Goal: Transaction & Acquisition: Purchase product/service

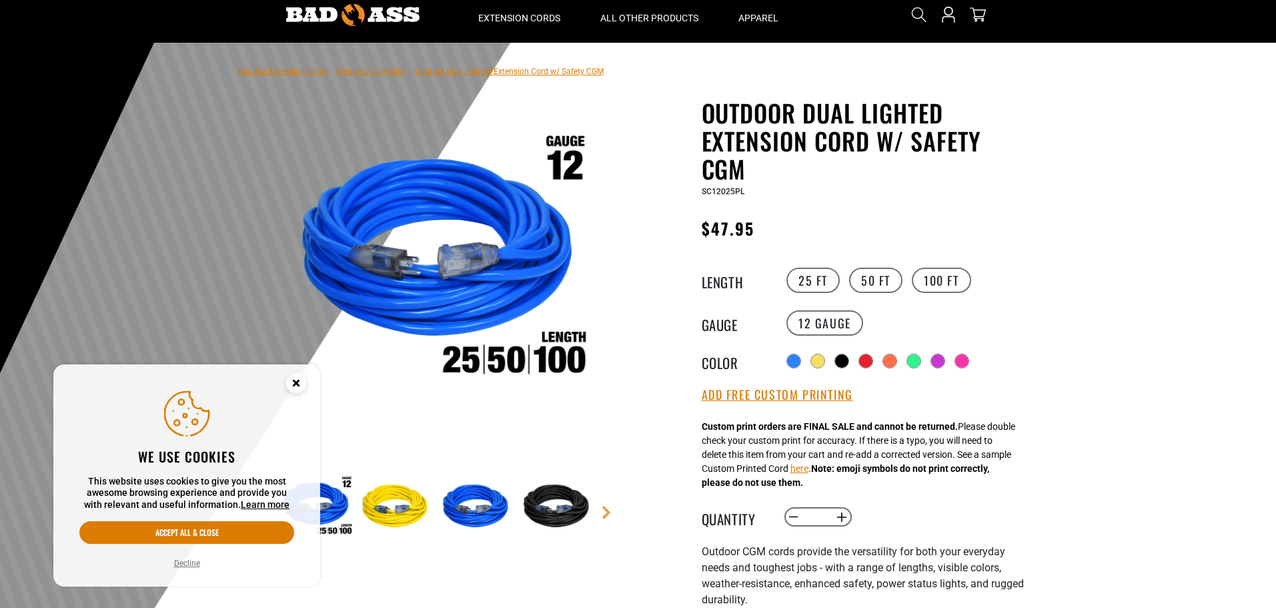
scroll to position [67, 0]
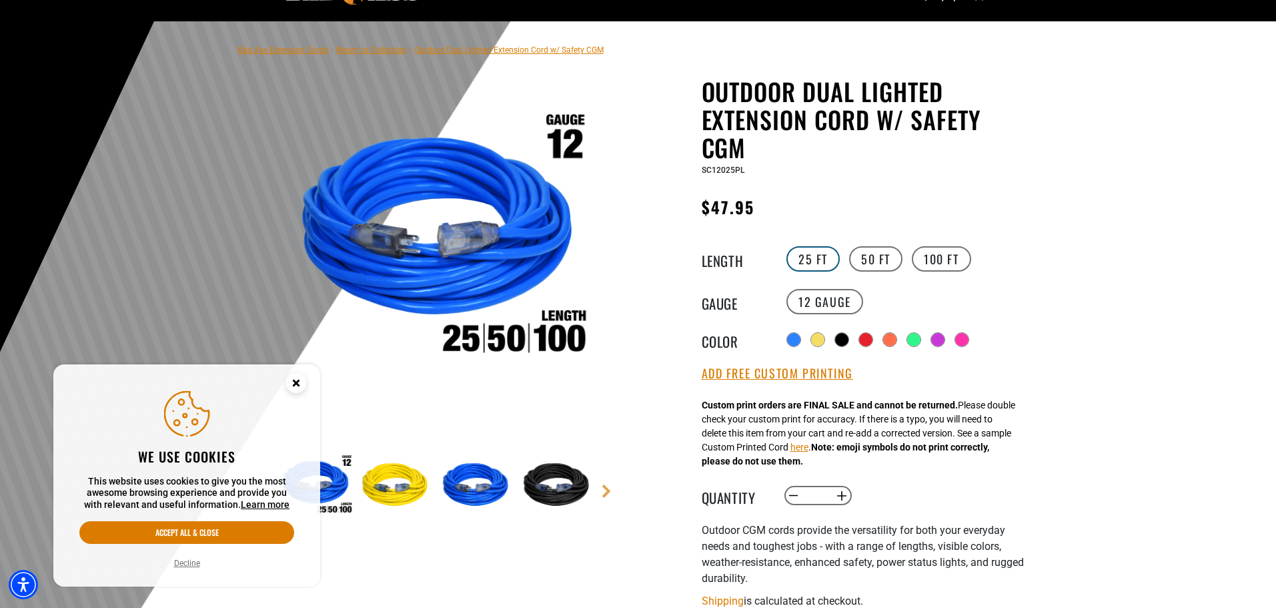
click at [816, 250] on label "25 FT" at bounding box center [812, 258] width 53 height 25
click at [794, 249] on label "25 FT" at bounding box center [812, 258] width 53 height 25
click at [804, 253] on label "25 FT" at bounding box center [812, 258] width 53 height 25
click at [301, 377] on circle "Close this option" at bounding box center [296, 383] width 20 height 20
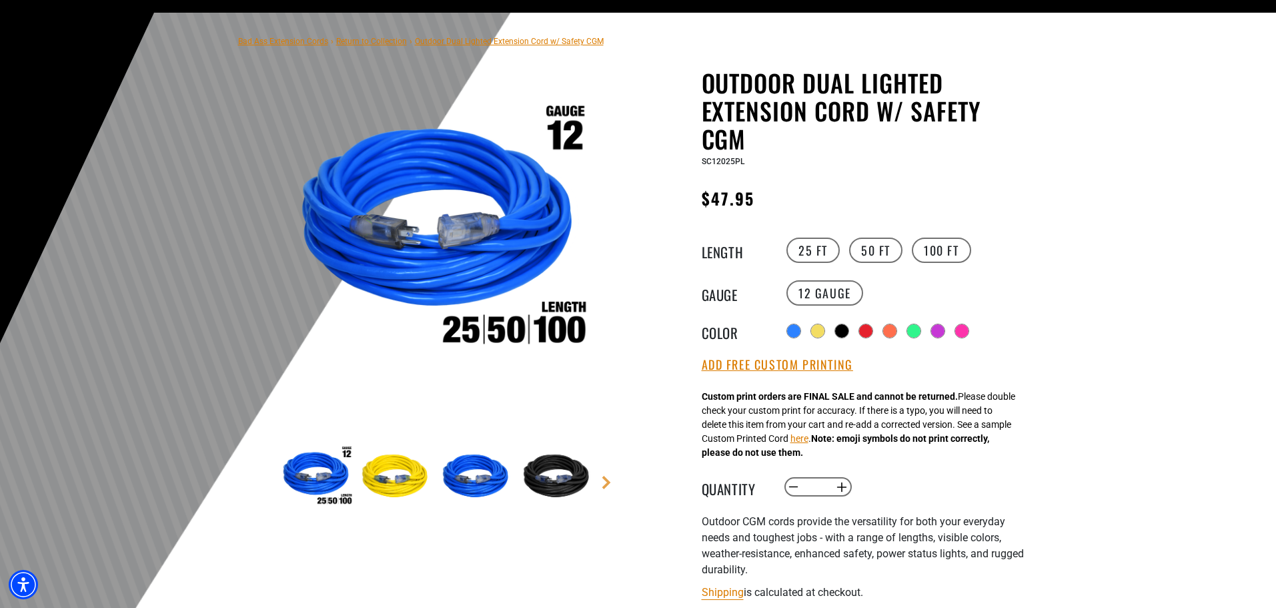
scroll to position [133, 0]
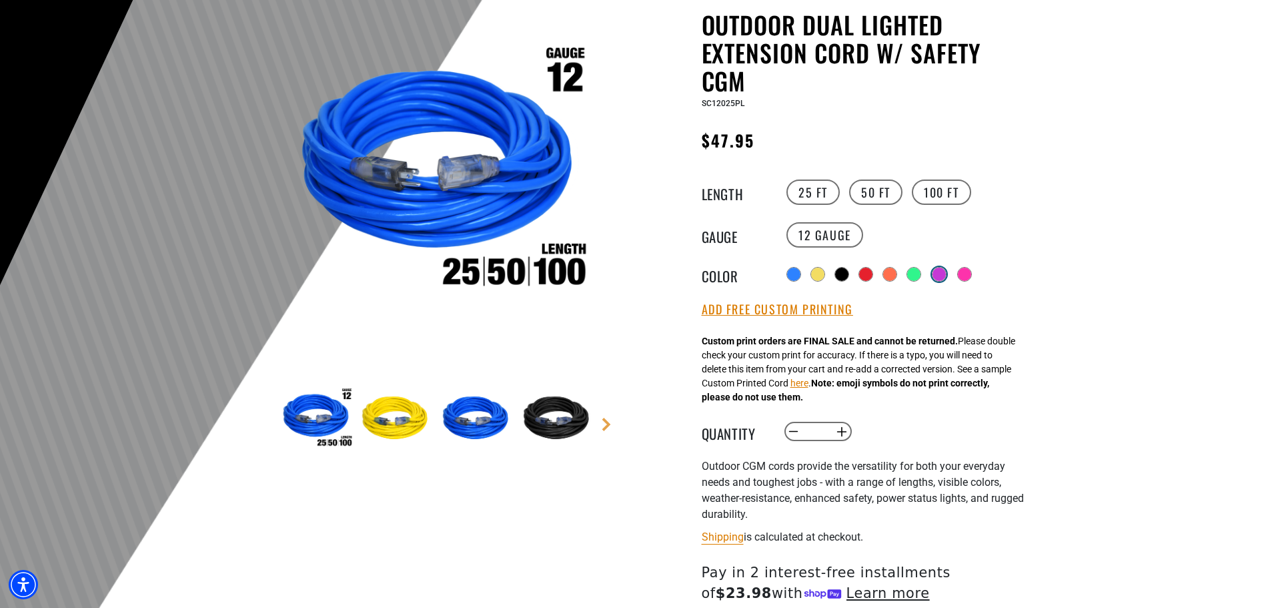
click at [940, 269] on div at bounding box center [938, 273] width 13 height 13
